Goal: Task Accomplishment & Management: Use online tool/utility

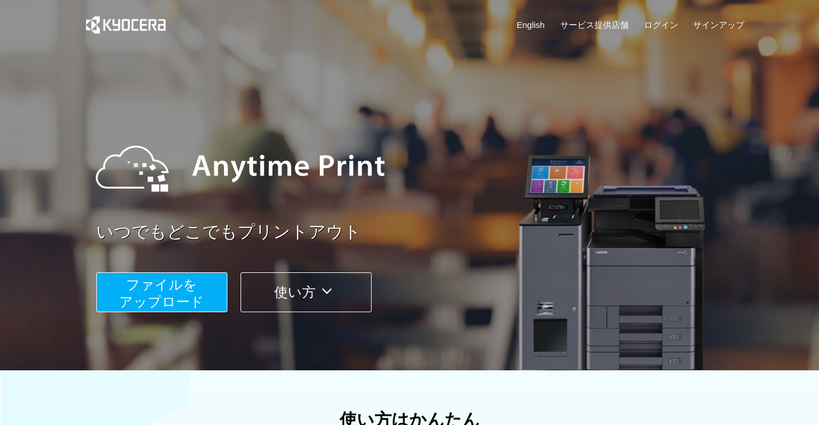
click at [185, 289] on span "ファイルを ​​アップロード" at bounding box center [161, 293] width 85 height 33
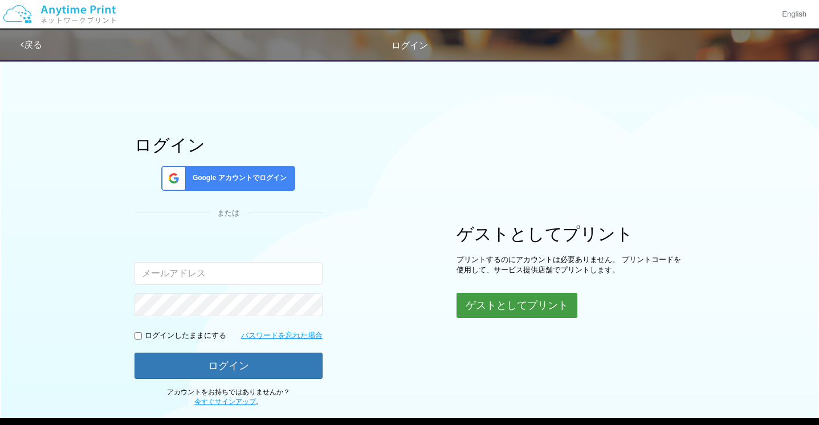
click at [519, 317] on button "ゲストとしてプリント" at bounding box center [517, 305] width 121 height 25
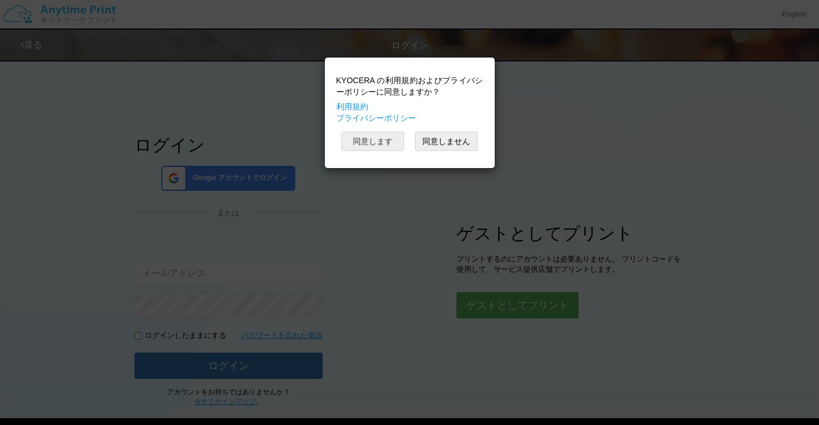
click at [389, 137] on button "同意します" at bounding box center [373, 141] width 63 height 19
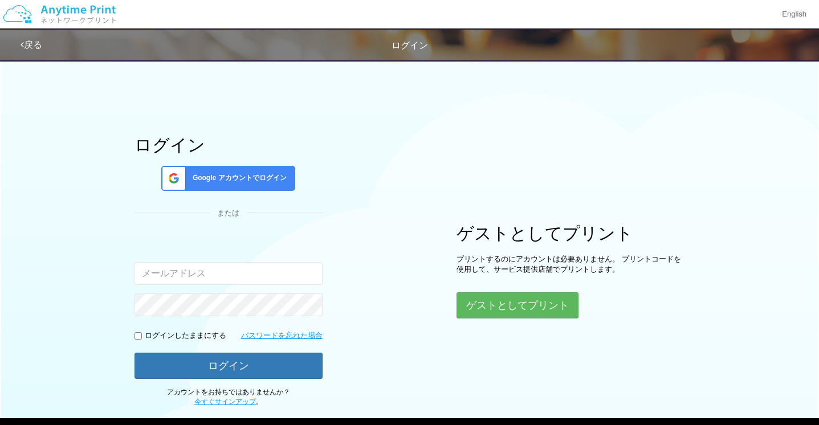
click at [518, 320] on div "ログイン Google アカウントでログイン または 入力されたメールアドレスまたはパスワードが正しくありません。 ログインしたままにする パスワードを忘れた…" at bounding box center [410, 231] width 684 height 354
click at [514, 307] on button "ゲストとしてプリント" at bounding box center [517, 305] width 121 height 25
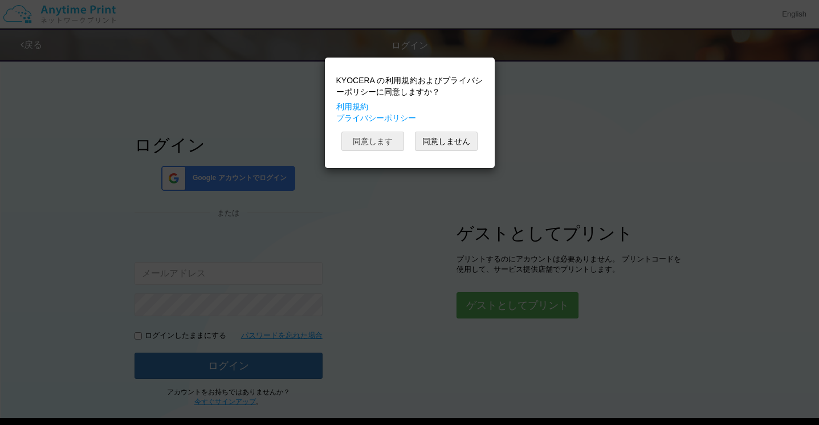
click at [371, 144] on button "同意します" at bounding box center [373, 141] width 63 height 19
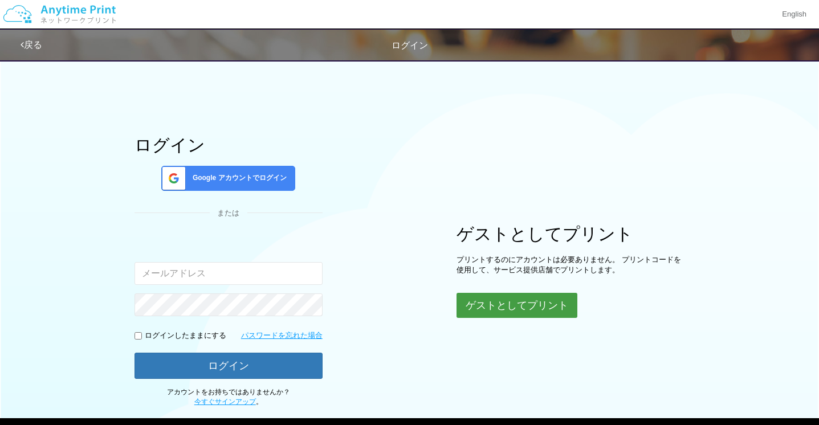
scroll to position [64, 0]
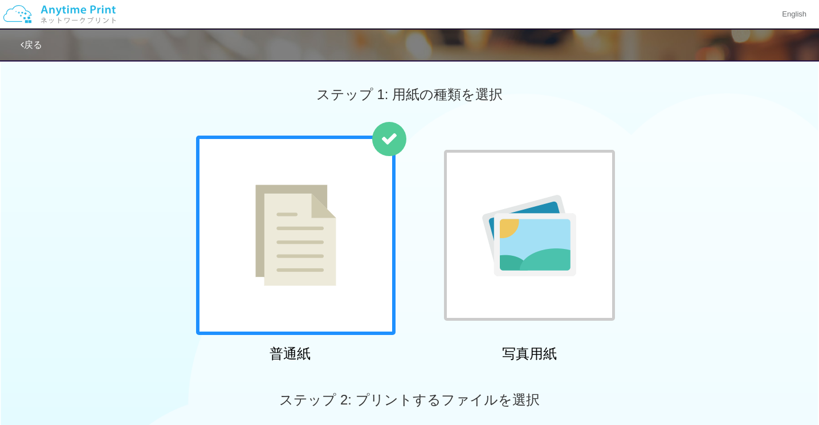
scroll to position [391, 0]
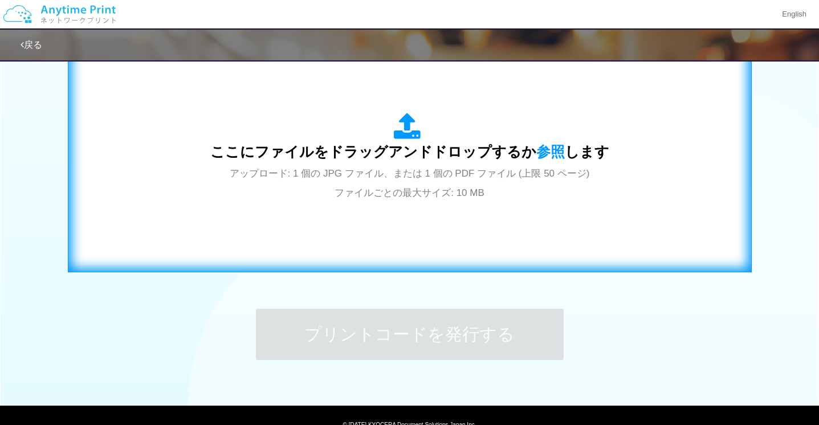
click at [423, 226] on div "ここにファイルをドラッグアンドドロップするか 参照 します アップロード: 1 個の JPG ファイル、または 1 個の PDF ファイル (上限 50 ペー…" at bounding box center [410, 157] width 660 height 206
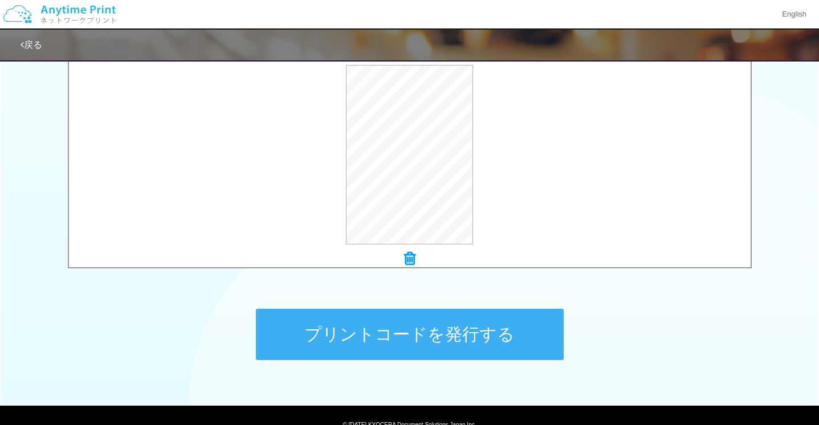
click at [426, 322] on button "プリントコードを発行する" at bounding box center [410, 334] width 308 height 51
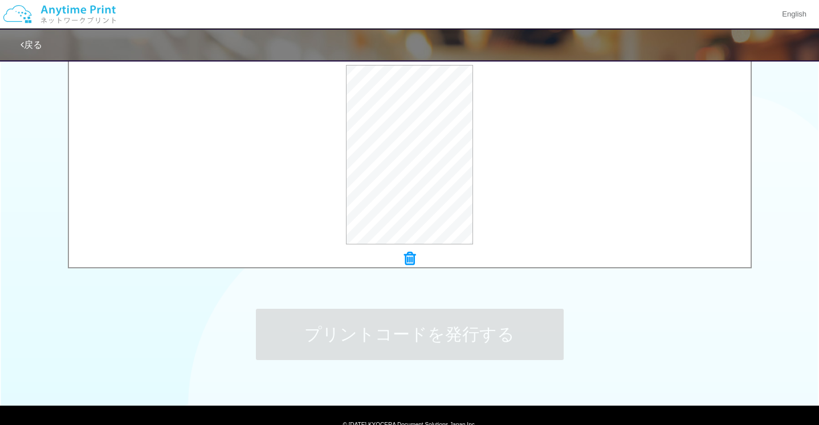
scroll to position [0, 0]
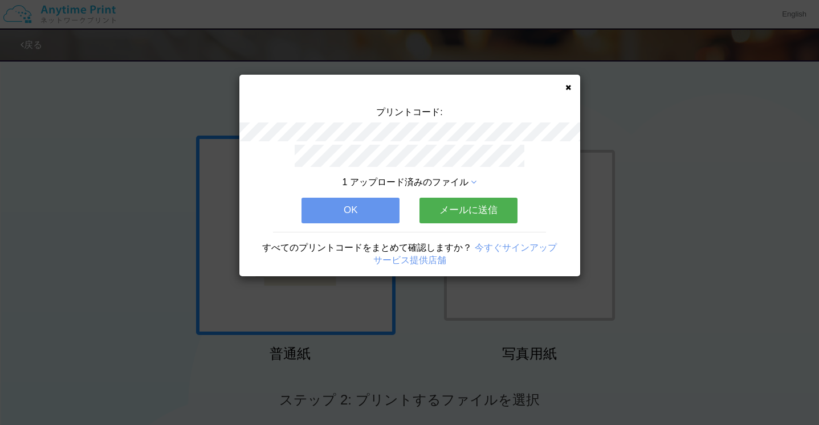
click at [567, 91] on icon at bounding box center [569, 87] width 6 height 7
